Goal: Check status: Check status

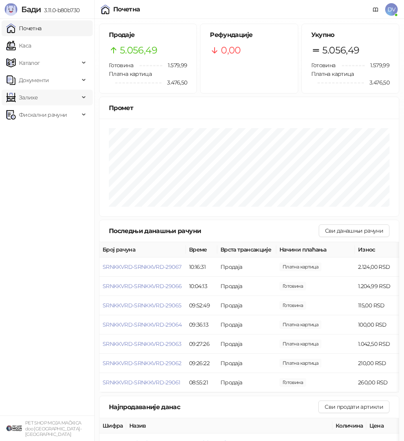
click at [79, 101] on span "Залихе" at bounding box center [42, 98] width 73 height 16
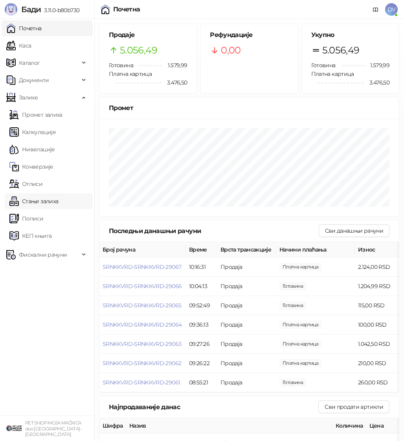
click at [58, 201] on link "Стање залиха" at bounding box center [33, 201] width 49 height 16
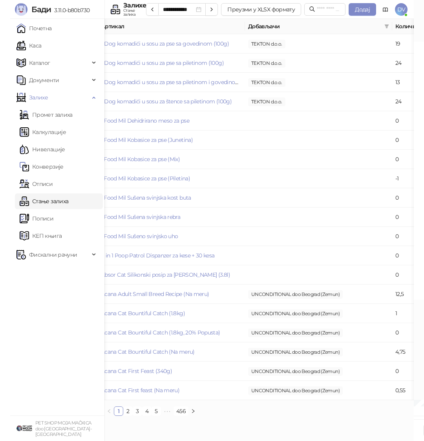
scroll to position [0, 83]
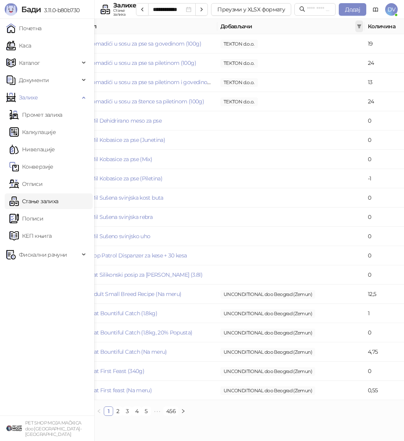
click at [356, 23] on span at bounding box center [359, 26] width 8 height 12
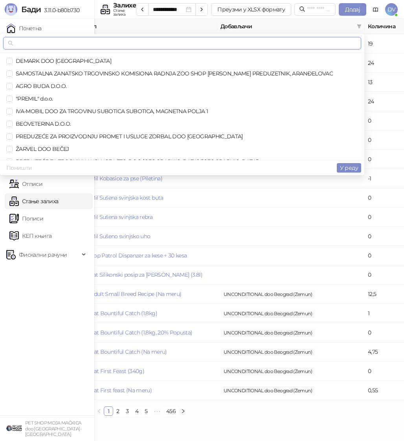
click at [153, 40] on input "text" at bounding box center [186, 43] width 342 height 9
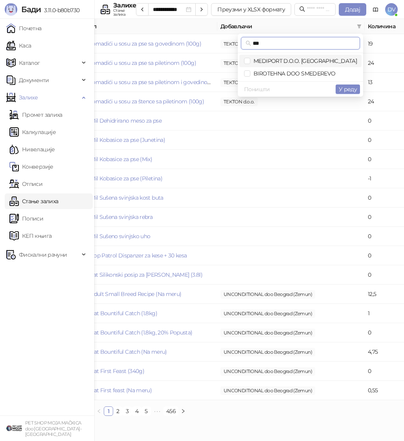
type input "***"
click at [311, 58] on span "MEDIPORT D.O.O. BEOGRAD" at bounding box center [303, 60] width 106 height 7
click at [345, 89] on span "У реду" at bounding box center [348, 89] width 18 height 7
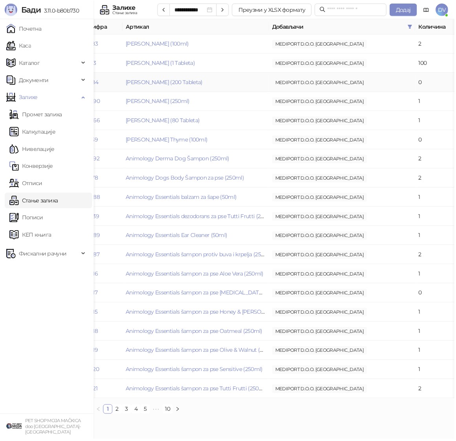
scroll to position [0, 27]
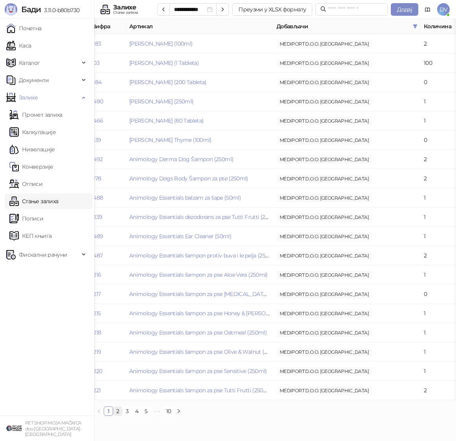
click at [118, 411] on link "2" at bounding box center [118, 411] width 9 height 9
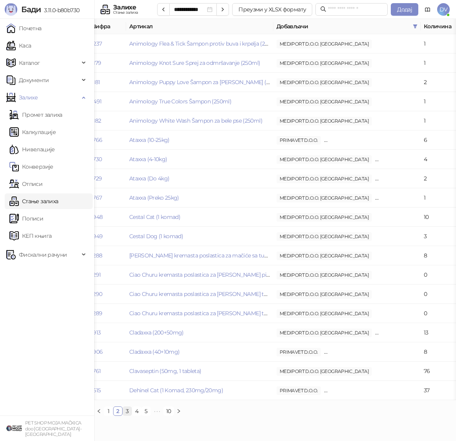
click at [124, 413] on link "3" at bounding box center [127, 411] width 9 height 9
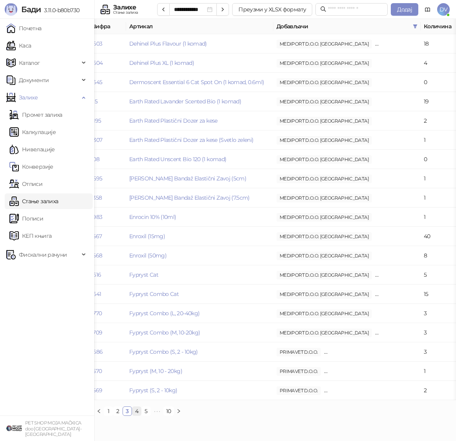
click at [139, 415] on li "4" at bounding box center [136, 410] width 9 height 9
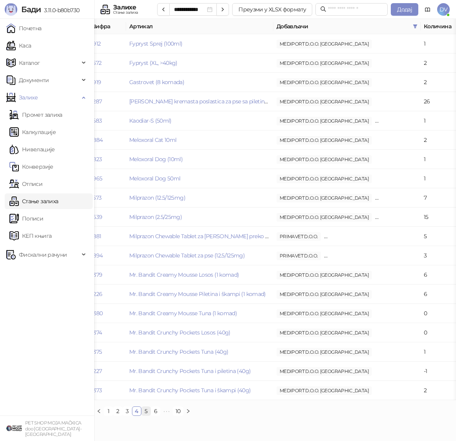
click at [147, 410] on link "5" at bounding box center [146, 411] width 9 height 9
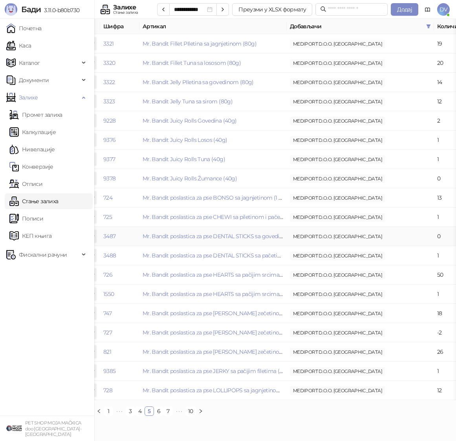
scroll to position [0, 14]
click at [157, 409] on link "6" at bounding box center [158, 411] width 9 height 9
click at [158, 411] on link "7" at bounding box center [158, 411] width 9 height 9
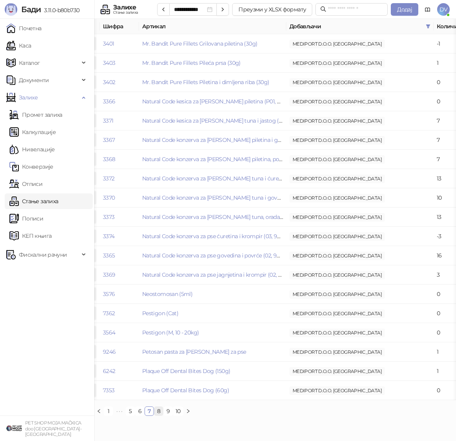
click at [158, 411] on link "8" at bounding box center [158, 411] width 9 height 9
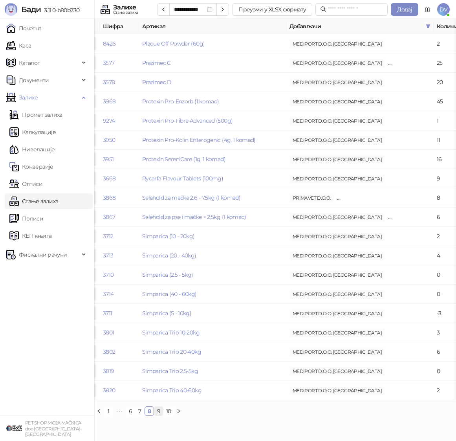
click at [160, 412] on link "9" at bounding box center [158, 411] width 9 height 9
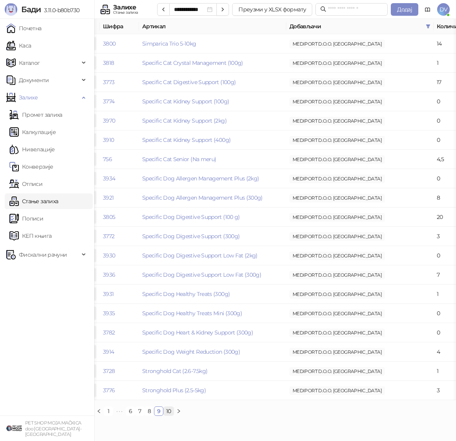
click at [169, 414] on link "10" at bounding box center [169, 411] width 10 height 9
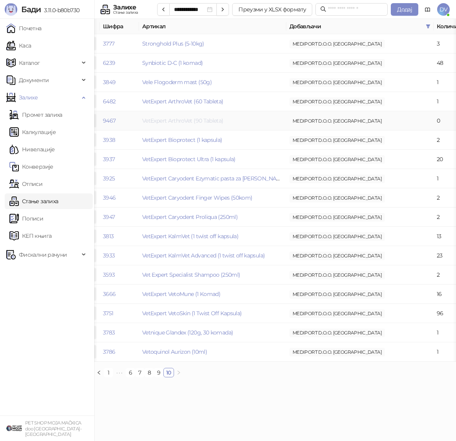
click at [210, 118] on link "VetExpert ArthroVet (90 Tableta)" at bounding box center [182, 120] width 81 height 7
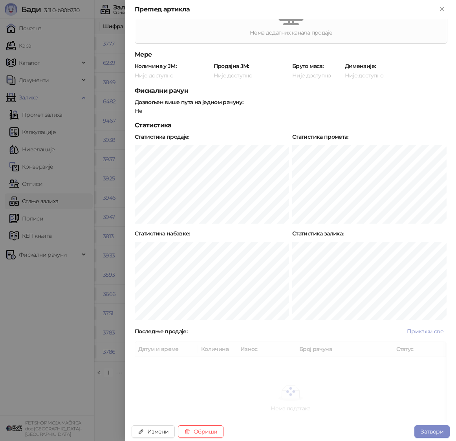
scroll to position [252, 0]
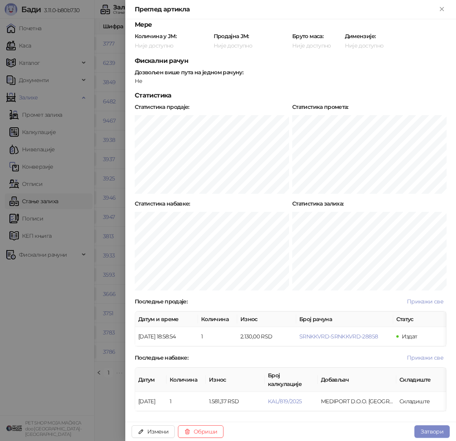
click at [97, 288] on div at bounding box center [228, 220] width 456 height 441
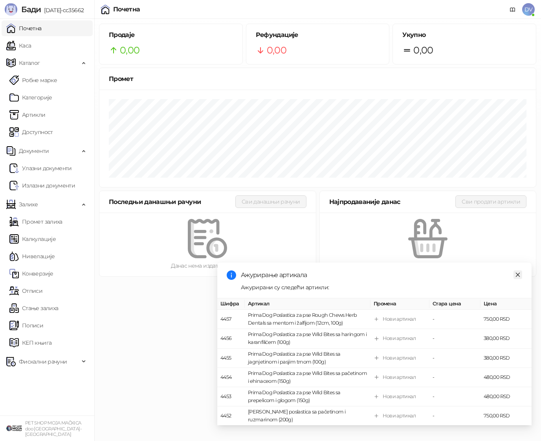
click at [520, 273] on icon "close" at bounding box center [518, 275] width 6 height 6
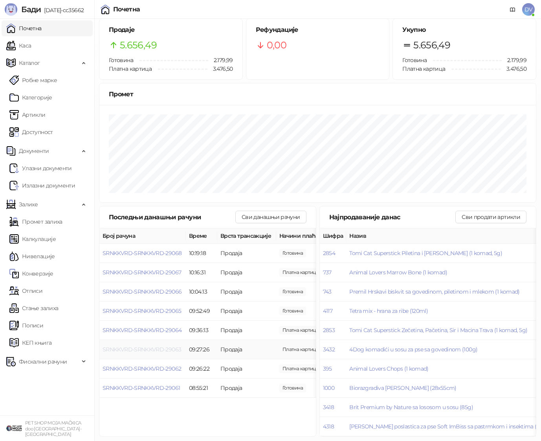
click at [171, 350] on span "SRNKKVRD-SRNKKVRD-29063" at bounding box center [142, 349] width 79 height 7
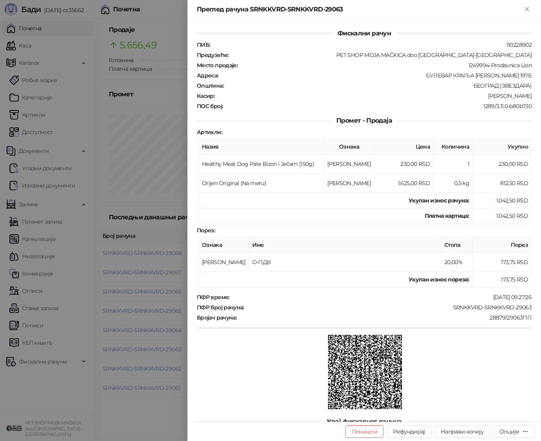
click at [134, 261] on div at bounding box center [270, 220] width 541 height 441
